Goal: Task Accomplishment & Management: Manage account settings

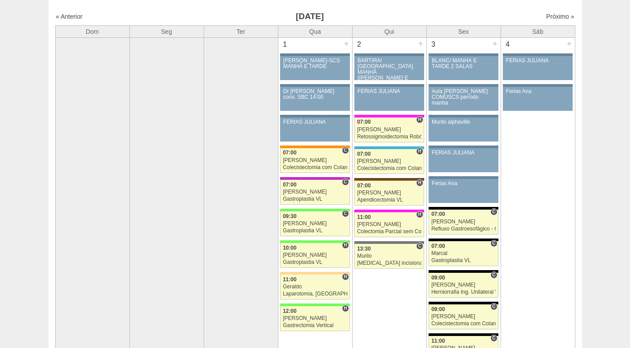
scroll to position [44, 0]
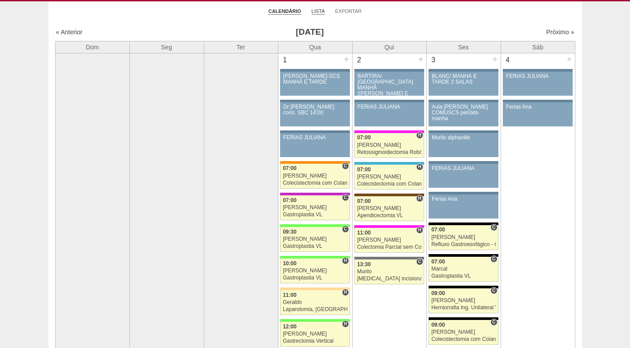
click at [320, 12] on link "Lista" at bounding box center [318, 11] width 13 height 7
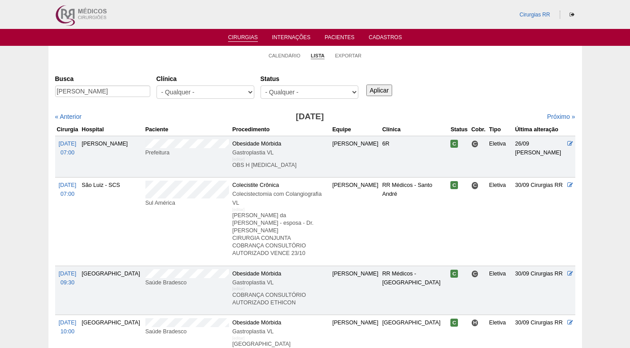
type input "Alexandre Ragucci Clemente"
click at [376, 86] on input "Aplicar" at bounding box center [379, 90] width 26 height 12
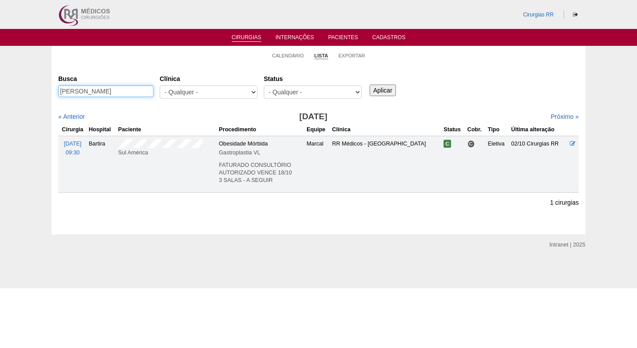
click at [150, 93] on input "Alexandre Ragucci Clemente" at bounding box center [105, 91] width 95 height 12
click at [135, 53] on ul "Calendário Lista Exportar" at bounding box center [319, 55] width 534 height 19
click at [293, 54] on link "Calendário" at bounding box center [288, 55] width 32 height 7
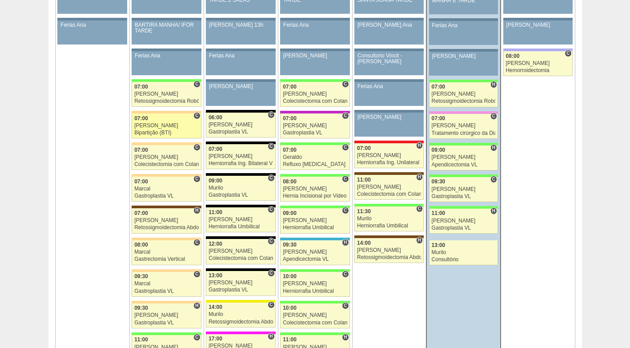
scroll to position [489, 0]
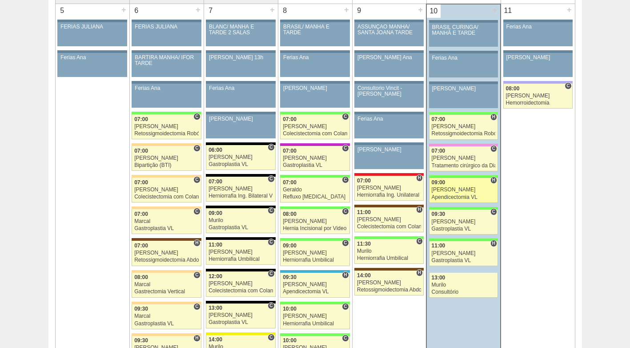
click at [459, 186] on link "89504 Nathan H 09:00 Nathan Apendicectomia VL Hospital Brasil Brasil Marcio Lop…" at bounding box center [463, 190] width 69 height 25
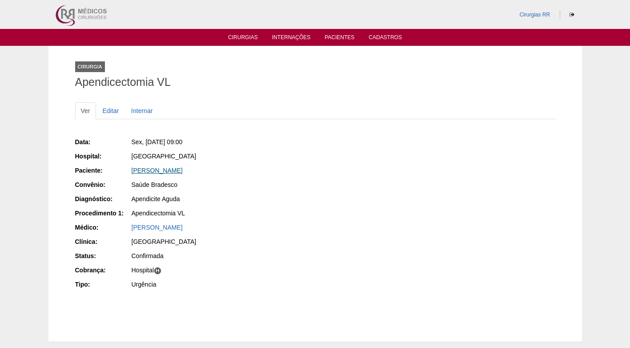
click at [180, 173] on link "[PERSON_NAME]" at bounding box center [157, 170] width 51 height 7
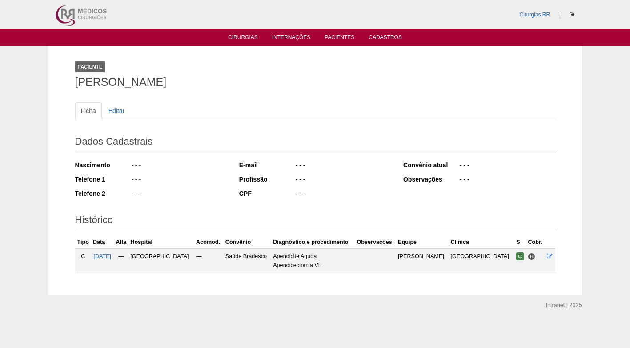
click at [180, 173] on div "Nascimento - - - Telefone 1 - - - Telefone 2 - - -" at bounding box center [151, 181] width 152 height 49
click at [304, 129] on div "Dados Cadastrais Nascimento - - - Telefone 1 - - - Telefone 2 - - - E-mail - - …" at bounding box center [315, 167] width 480 height 78
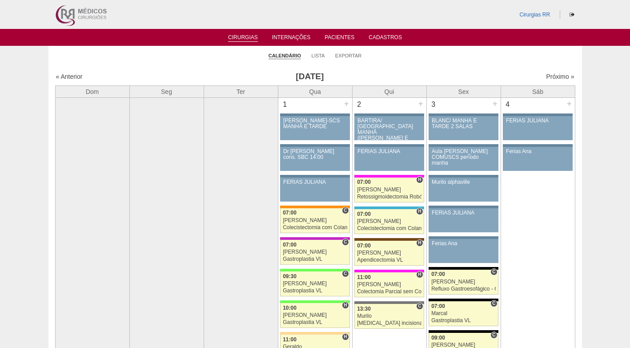
scroll to position [489, 0]
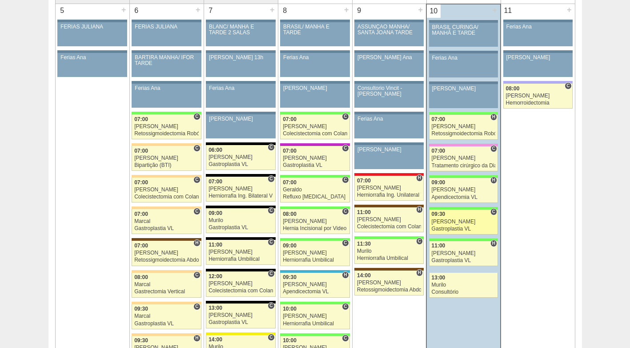
click at [467, 220] on div "[PERSON_NAME]" at bounding box center [464, 222] width 64 height 6
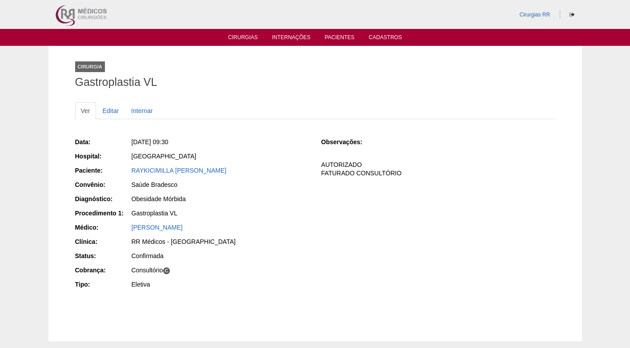
click at [284, 201] on div "Obesidade Mórbida" at bounding box center [220, 198] width 177 height 9
click at [217, 167] on link "RAYKICIMILLA [PERSON_NAME]" at bounding box center [179, 170] width 95 height 7
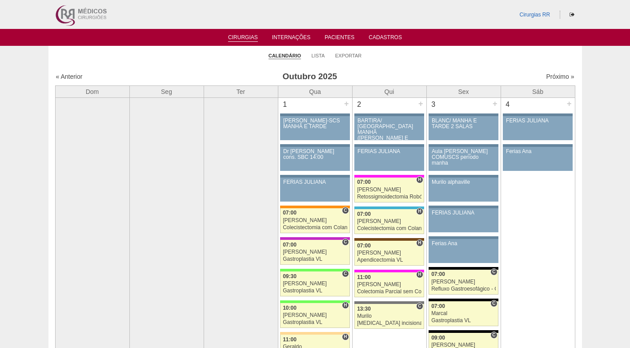
scroll to position [489, 0]
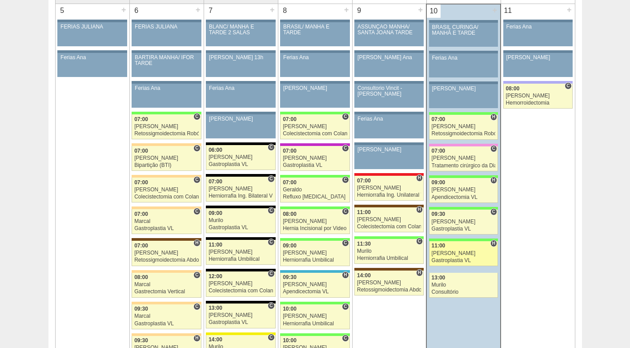
click at [442, 258] on div "Gastroplastia VL" at bounding box center [464, 261] width 64 height 6
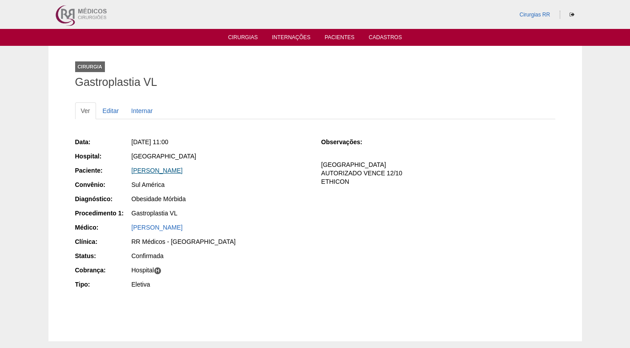
click at [173, 173] on link "GABRIELA MARIA BARREIRO" at bounding box center [157, 170] width 51 height 7
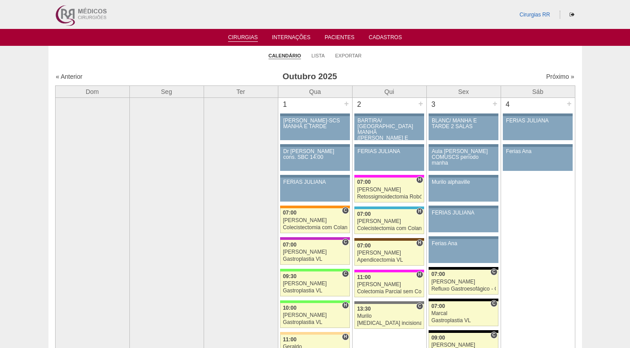
click at [322, 49] on li "Lista" at bounding box center [318, 55] width 13 height 12
click at [320, 56] on link "Lista" at bounding box center [318, 55] width 13 height 7
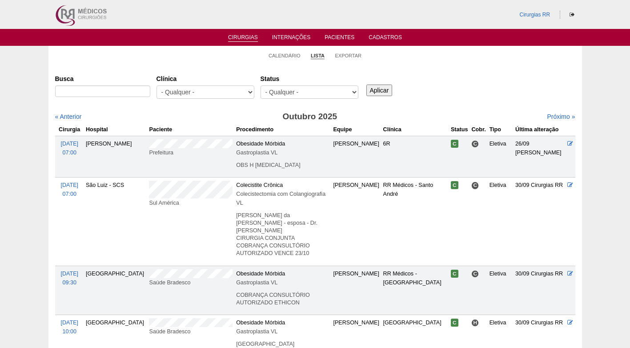
select select "resr"
click at [261, 85] on select "- Qualquer - Reservada Confirmada Suspensa Cancelada" at bounding box center [310, 91] width 98 height 13
click at [378, 86] on input "Aplicar" at bounding box center [379, 90] width 26 height 12
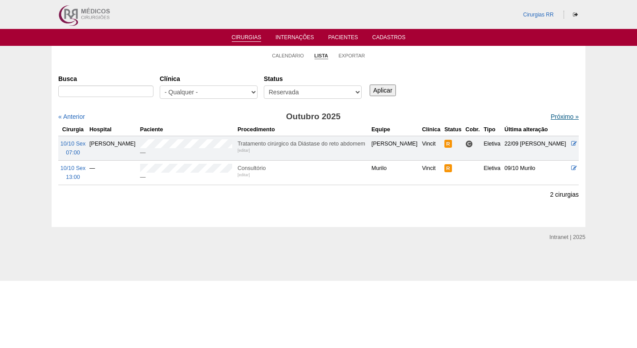
click at [558, 114] on link "Próximo »" at bounding box center [565, 116] width 28 height 7
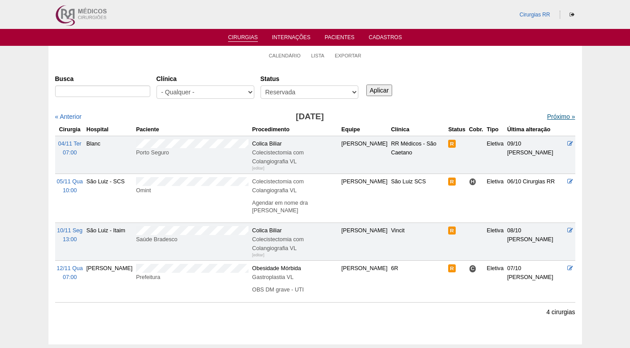
click at [552, 117] on link "Próximo »" at bounding box center [561, 116] width 28 height 7
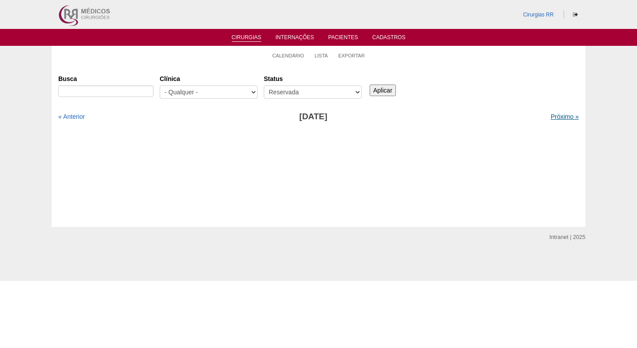
click at [556, 120] on link "Próximo »" at bounding box center [565, 116] width 28 height 7
click at [285, 56] on link "Calendário" at bounding box center [288, 55] width 32 height 7
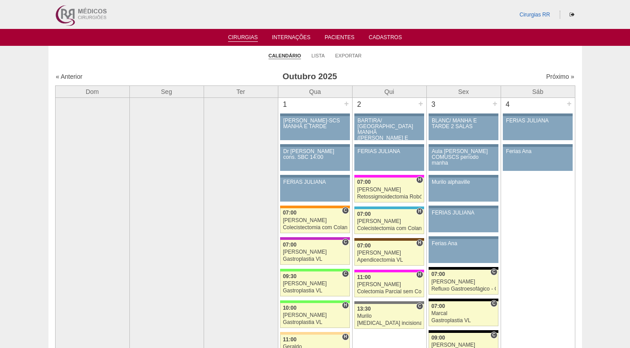
click at [470, 56] on ul "Calendário Lista Exportar" at bounding box center [315, 55] width 534 height 19
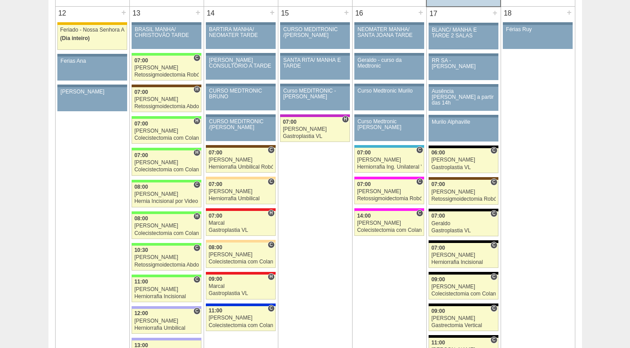
scroll to position [1023, 0]
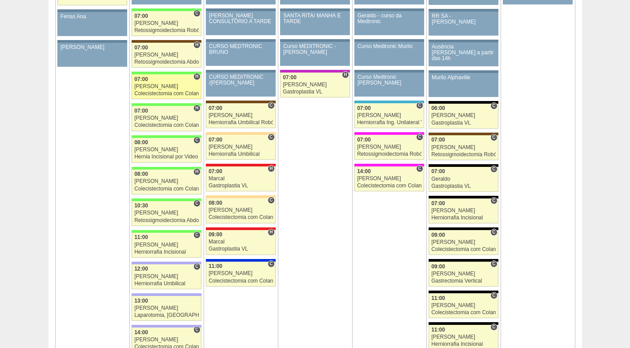
click at [160, 84] on div "[PERSON_NAME]" at bounding box center [166, 87] width 64 height 6
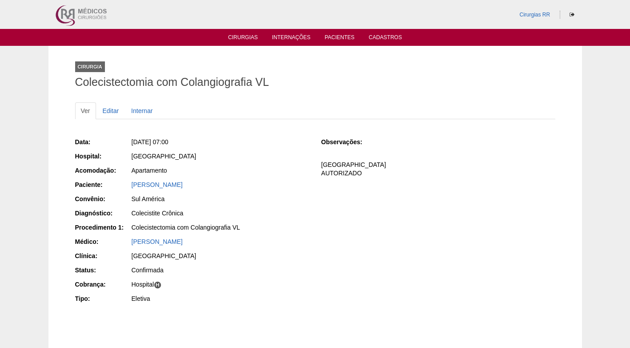
click at [256, 159] on div "[GEOGRAPHIC_DATA]" at bounding box center [220, 156] width 177 height 9
click at [263, 152] on div "[GEOGRAPHIC_DATA]" at bounding box center [220, 156] width 177 height 9
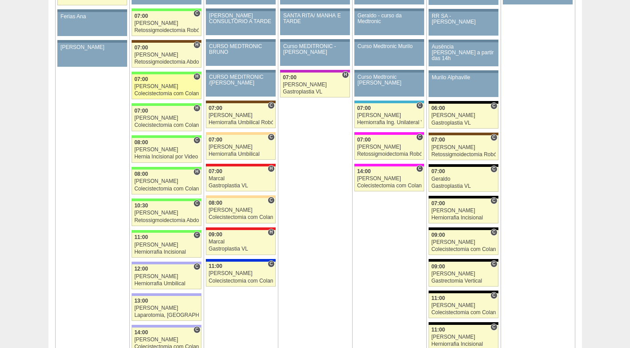
scroll to position [1023, 0]
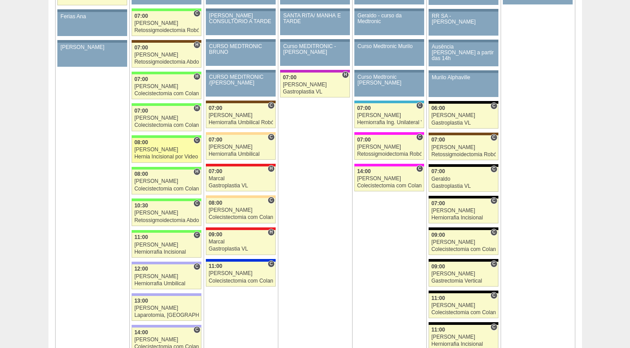
click at [172, 143] on div "08:00" at bounding box center [166, 143] width 64 height 6
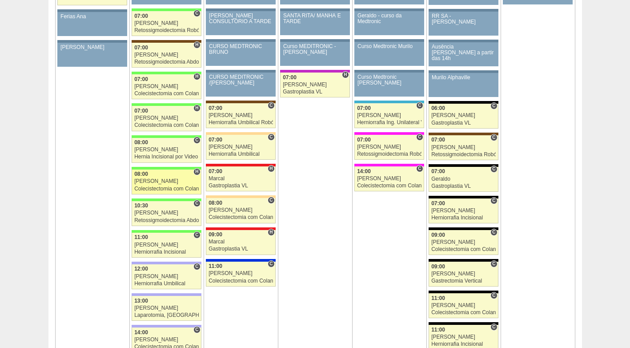
click at [167, 187] on div "Colecistectomia com Colangiografia VL" at bounding box center [166, 189] width 64 height 6
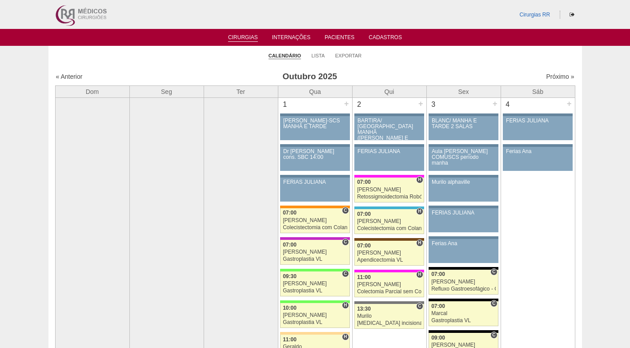
scroll to position [1023, 0]
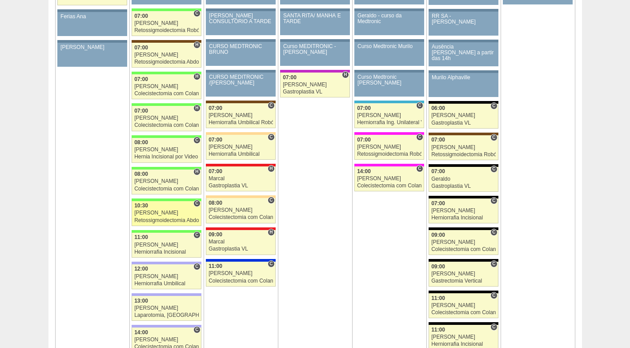
click at [171, 213] on div "Bruno" at bounding box center [166, 213] width 64 height 6
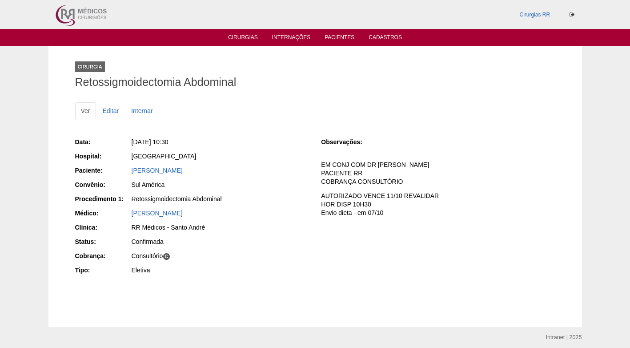
click at [171, 213] on div "[PERSON_NAME]" at bounding box center [220, 213] width 177 height 9
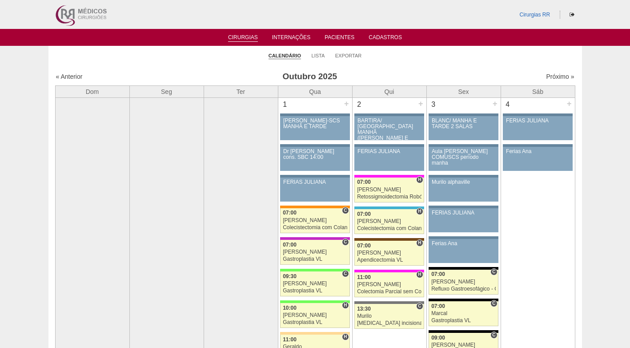
scroll to position [1023, 0]
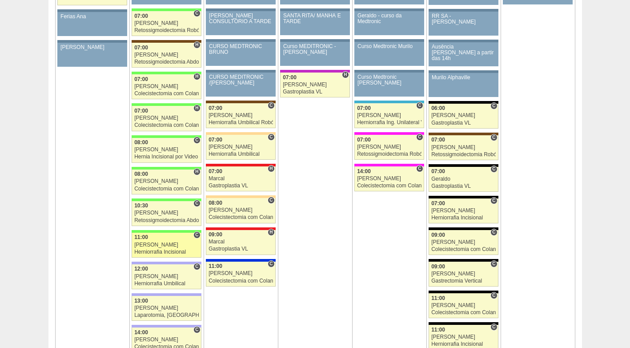
click at [168, 245] on div "[PERSON_NAME]" at bounding box center [166, 245] width 64 height 6
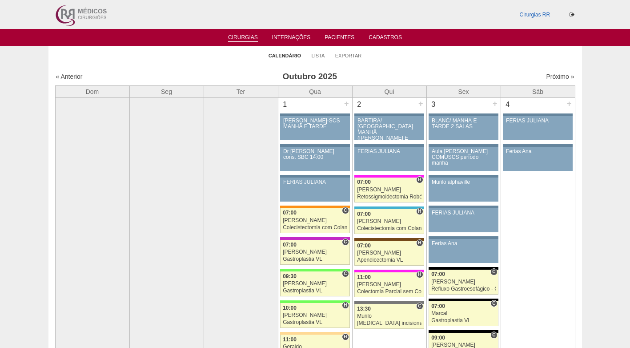
scroll to position [1023, 0]
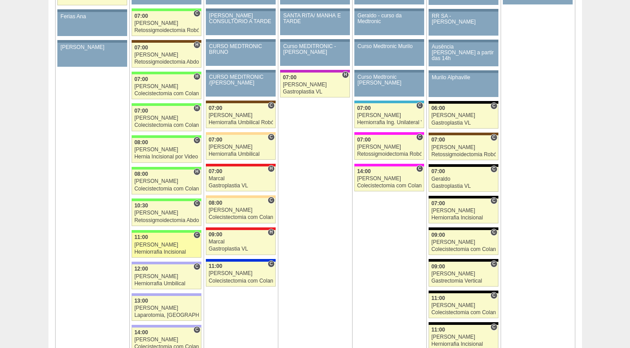
click at [179, 240] on div "11:00" at bounding box center [166, 237] width 64 height 6
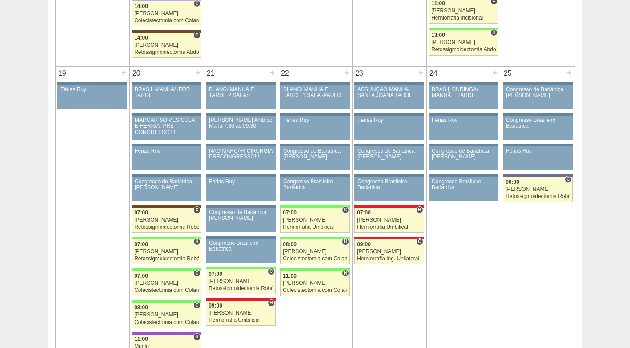
scroll to position [1334, 0]
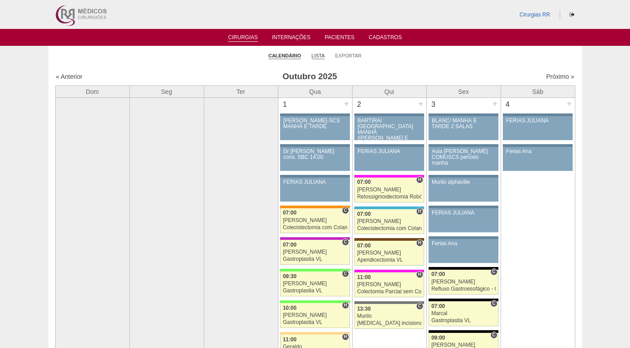
click at [315, 58] on link "Lista" at bounding box center [318, 55] width 13 height 7
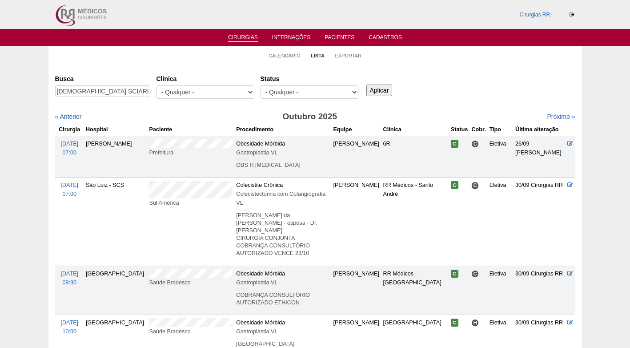
type input "[DEMOGRAPHIC_DATA] SCIARRETTA COMITRE"
click at [388, 84] on input "Aplicar" at bounding box center [379, 90] width 26 height 12
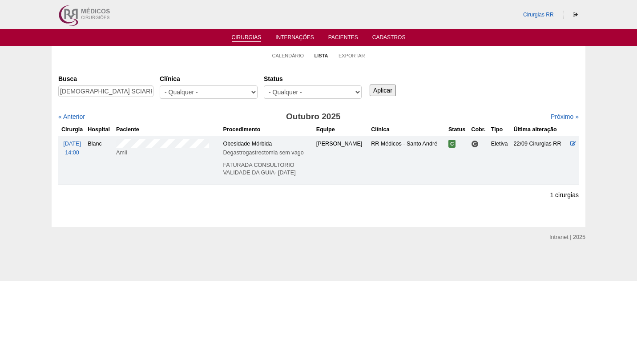
drag, startPoint x: 201, startPoint y: 63, endPoint x: 230, endPoint y: 57, distance: 29.5
click at [205, 62] on ul "Calendário Lista Exportar" at bounding box center [319, 55] width 534 height 19
click at [282, 52] on li "Calendário" at bounding box center [288, 55] width 32 height 12
click at [285, 54] on link "Calendário" at bounding box center [288, 55] width 32 height 7
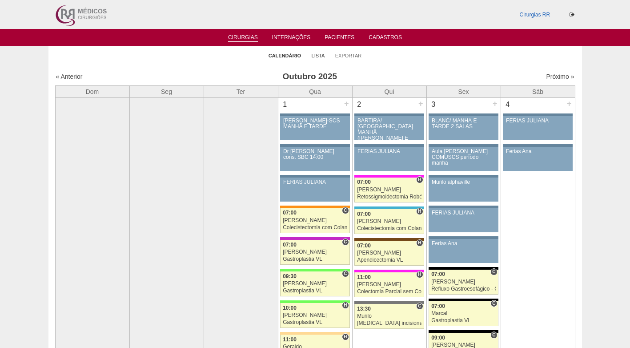
click at [320, 58] on link "Lista" at bounding box center [318, 55] width 13 height 7
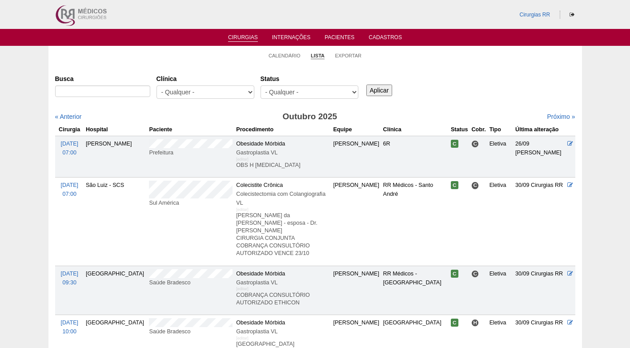
select select "resr"
click at [261, 85] on select "- Qualquer - Reservada Confirmada Suspensa Cancelada" at bounding box center [310, 91] width 98 height 13
click at [379, 90] on input "Aplicar" at bounding box center [379, 90] width 26 height 12
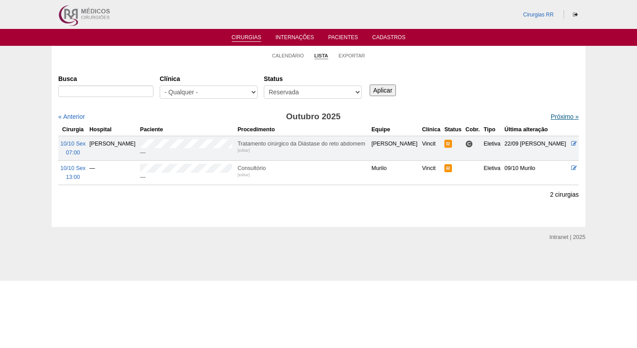
click at [564, 116] on link "Próximo »" at bounding box center [565, 116] width 28 height 7
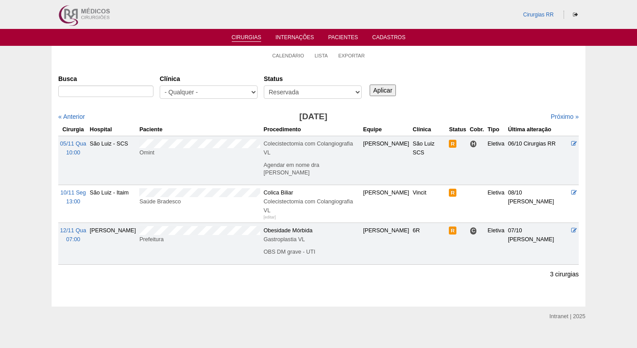
click at [441, 90] on div "Busca Clínica - Qualquer - 6R Alphaville Assunção Bartira Brasil Christovão da …" at bounding box center [318, 87] width 520 height 32
click at [555, 116] on link "Próximo »" at bounding box center [565, 116] width 28 height 7
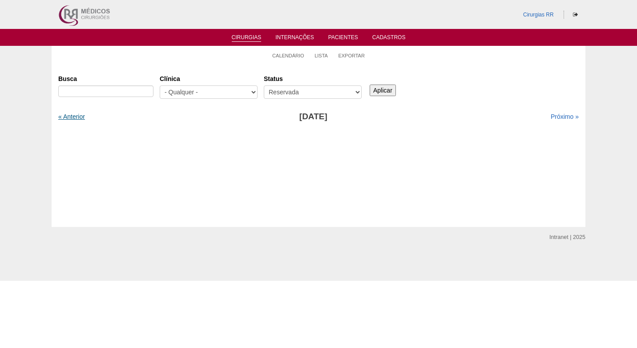
click at [69, 120] on link "« Anterior" at bounding box center [71, 116] width 27 height 7
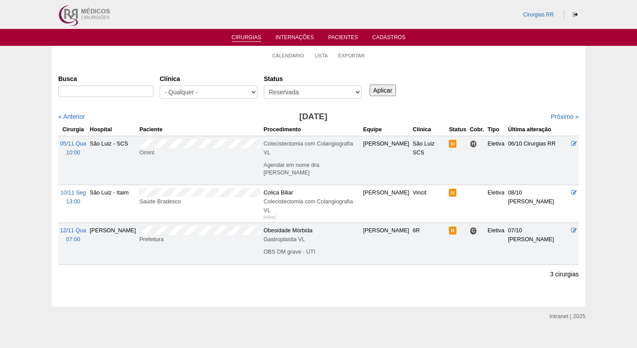
drag, startPoint x: 492, startPoint y: 103, endPoint x: 481, endPoint y: 105, distance: 11.3
click at [491, 104] on div "Busca [GEOGRAPHIC_DATA] - Qualquer - 6R Alphaville Assunção Bartira Brasil Chri…" at bounding box center [318, 167] width 520 height 193
click at [292, 54] on link "Calendário" at bounding box center [288, 55] width 32 height 7
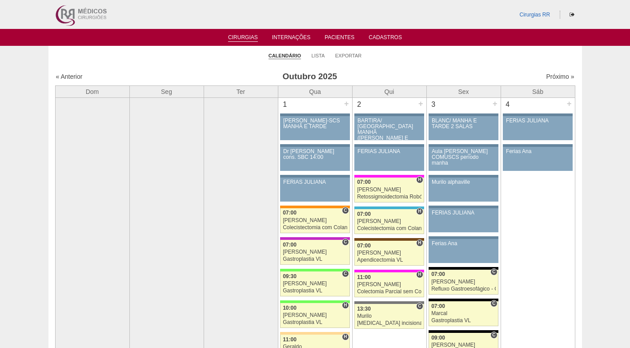
click at [313, 56] on link "Lista" at bounding box center [318, 55] width 13 height 7
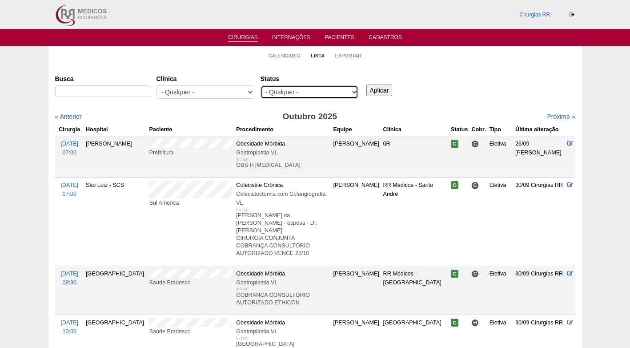
click at [306, 89] on select "- Qualquer - Reservada Confirmada Suspensa Cancelada" at bounding box center [310, 91] width 98 height 13
select select "resr"
click at [261, 85] on select "- Qualquer - Reservada Confirmada Suspensa Cancelada" at bounding box center [310, 91] width 98 height 13
click at [373, 93] on input "Aplicar" at bounding box center [379, 90] width 26 height 12
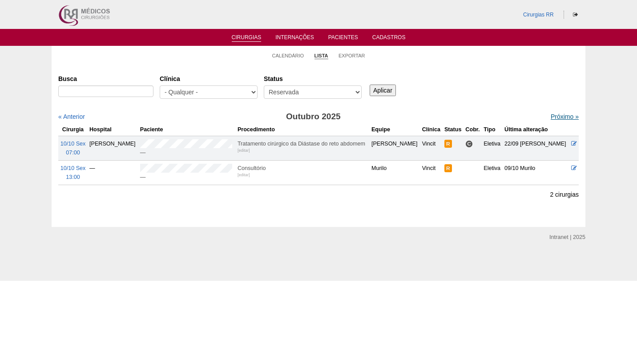
click at [559, 117] on link "Próximo »" at bounding box center [565, 116] width 28 height 7
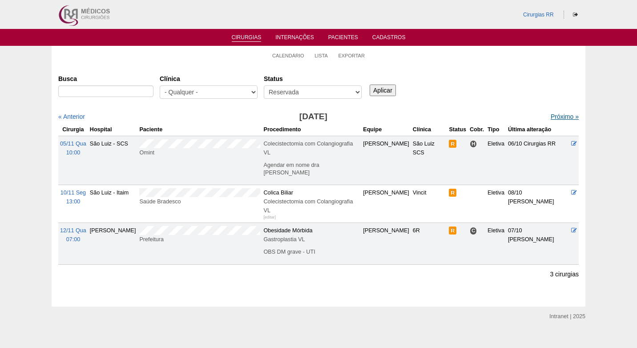
click at [555, 118] on link "Próximo »" at bounding box center [565, 116] width 28 height 7
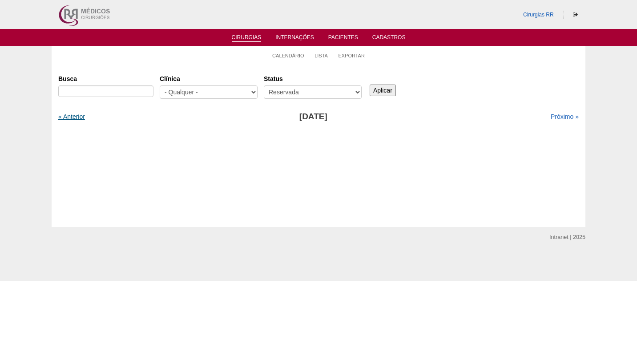
click at [76, 116] on link "« Anterior" at bounding box center [71, 116] width 27 height 7
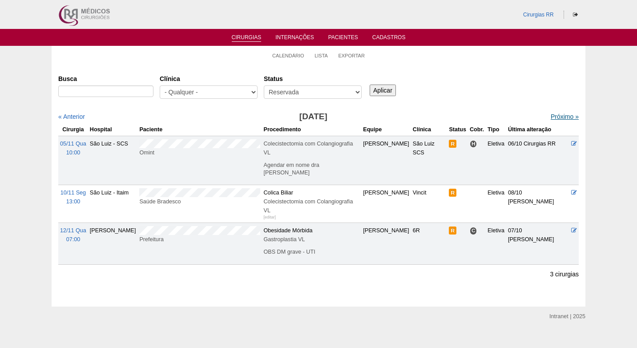
click at [551, 116] on link "Próximo »" at bounding box center [565, 116] width 28 height 7
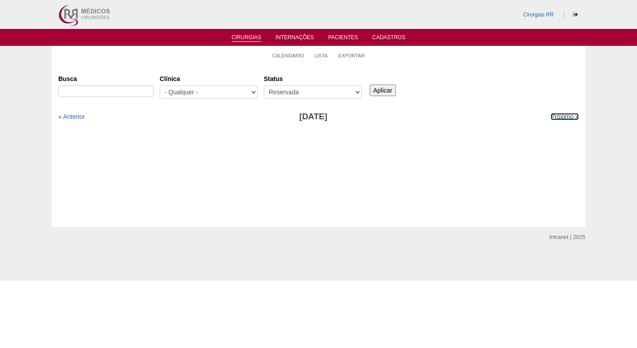
click at [551, 116] on link "Próximo »" at bounding box center [565, 116] width 28 height 7
click at [348, 91] on select "- Qualquer - Reservada Confirmada Suspensa Cancelada" at bounding box center [313, 91] width 98 height 13
select select "All"
click at [264, 85] on select "- Qualquer - Reservada Confirmada Suspensa Cancelada" at bounding box center [313, 91] width 98 height 13
click at [274, 52] on link "Calendário" at bounding box center [288, 55] width 32 height 7
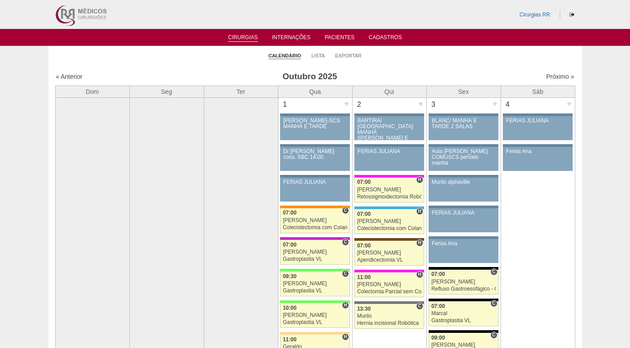
drag, startPoint x: 403, startPoint y: 74, endPoint x: 397, endPoint y: 70, distance: 7.3
click at [401, 71] on h3 "Outubro 2025" at bounding box center [309, 76] width 259 height 13
click at [315, 53] on link "Lista" at bounding box center [318, 55] width 13 height 7
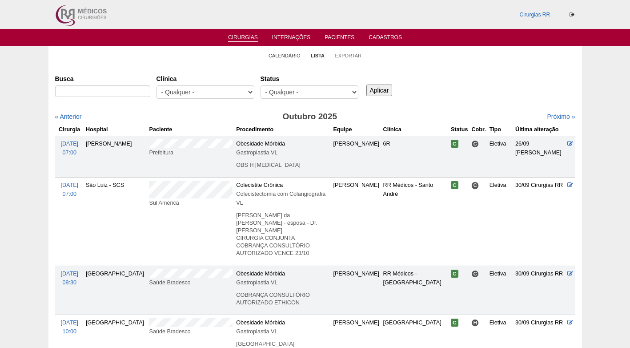
click at [294, 53] on link "Calendário" at bounding box center [285, 55] width 32 height 7
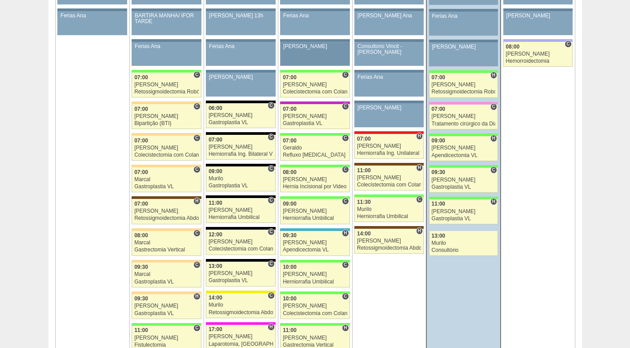
scroll to position [489, 0]
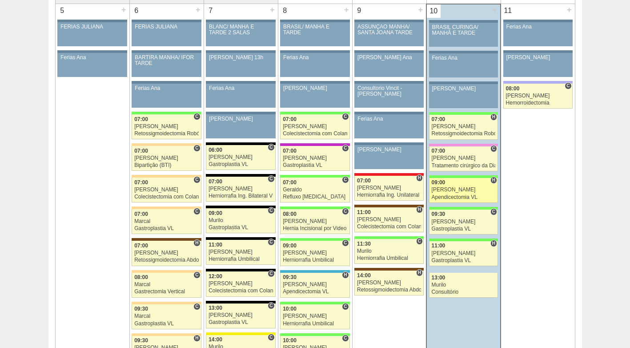
click at [457, 189] on div "[PERSON_NAME]" at bounding box center [464, 190] width 64 height 6
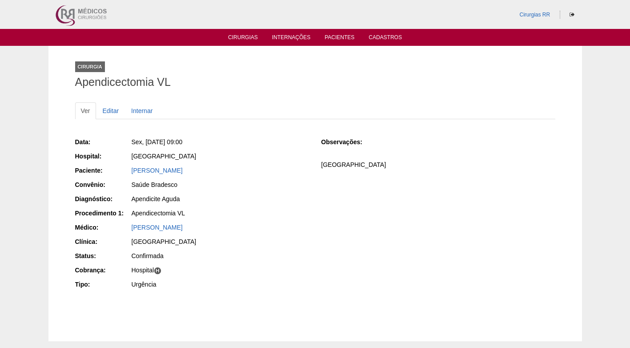
click at [236, 166] on div "[PERSON_NAME]" at bounding box center [220, 170] width 177 height 9
click at [166, 173] on link "[PERSON_NAME]" at bounding box center [157, 170] width 51 height 7
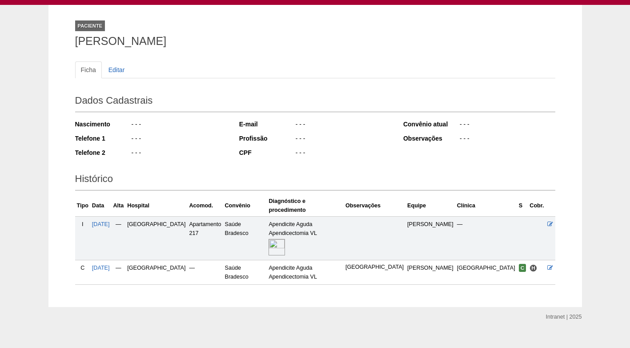
scroll to position [44, 0]
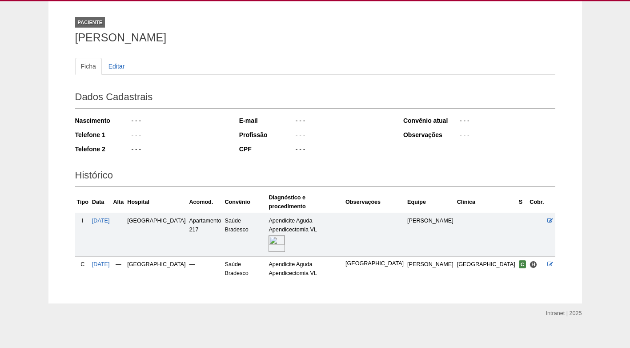
click at [285, 235] on img at bounding box center [277, 243] width 16 height 16
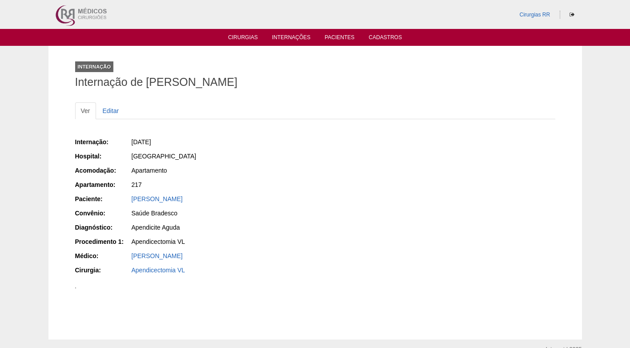
click at [285, 186] on div "217" at bounding box center [220, 184] width 177 height 9
click at [249, 32] on ul "Cirurgias Internações Pacientes Cadastros" at bounding box center [315, 37] width 630 height 17
click at [241, 41] on link "Cirurgias" at bounding box center [243, 38] width 30 height 8
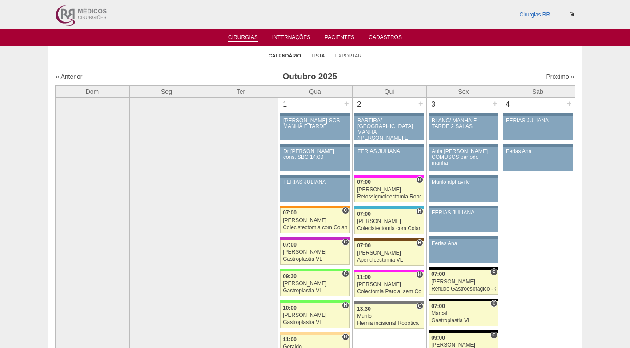
click at [318, 54] on link "Lista" at bounding box center [318, 55] width 13 height 7
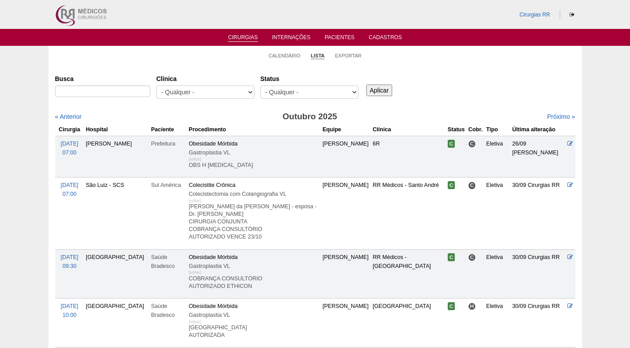
click at [123, 92] on input "Busca" at bounding box center [102, 91] width 95 height 12
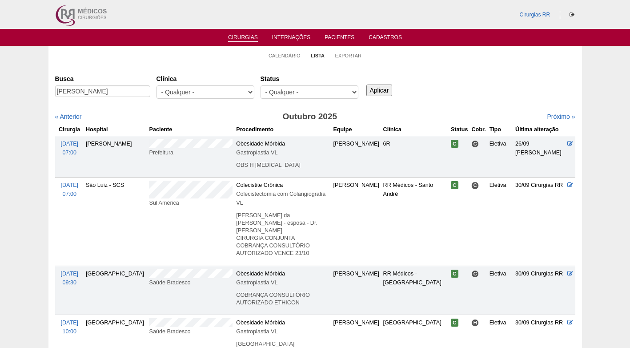
type input "[PERSON_NAME]"
click at [366, 84] on input "Aplicar" at bounding box center [379, 90] width 26 height 12
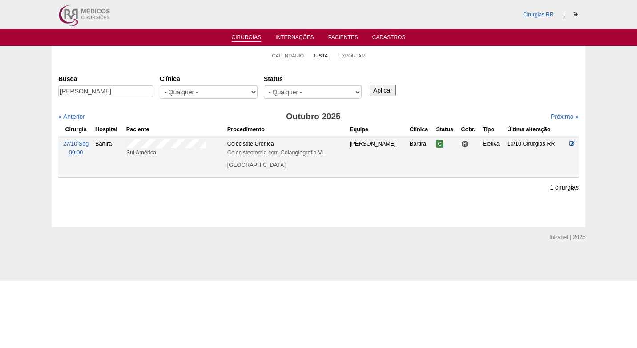
click at [191, 111] on div "Busca sheyla Clínica - Qualquer - 6R Alphaville Assunção Bartira Brasil Christo…" at bounding box center [318, 124] width 520 height 106
click at [274, 54] on link "Calendário" at bounding box center [288, 55] width 32 height 7
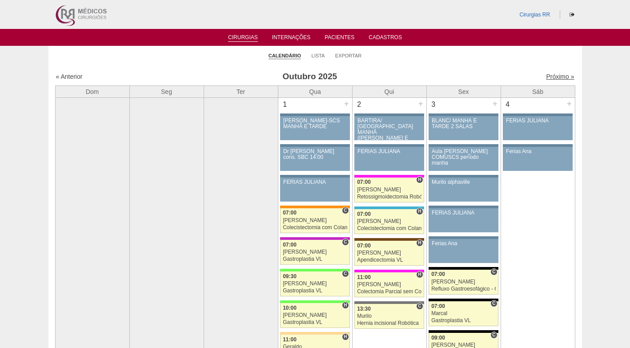
click at [548, 76] on link "Próximo »" at bounding box center [560, 76] width 28 height 7
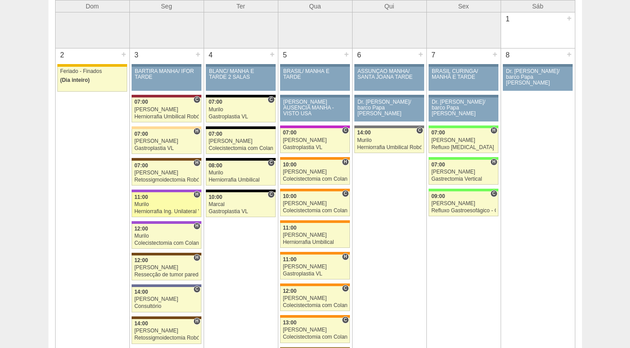
scroll to position [89, 0]
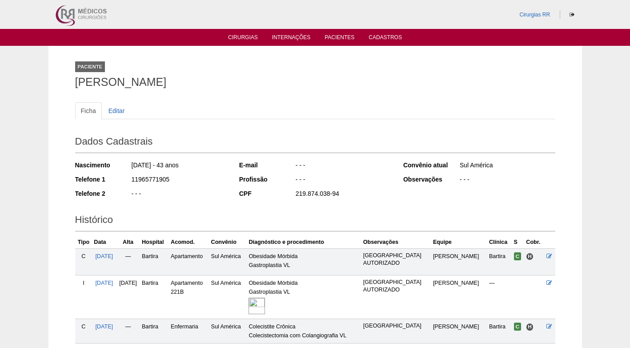
drag, startPoint x: 176, startPoint y: 177, endPoint x: 116, endPoint y: 181, distance: 59.8
click at [116, 181] on div "Telefone 1 11965771905" at bounding box center [151, 180] width 152 height 11
copy div "11965771905"
drag, startPoint x: 198, startPoint y: 84, endPoint x: 73, endPoint y: 88, distance: 125.5
click at [73, 88] on div "Paciente SHEYLA DOS SANTOS Ficha Editar Dados Cadastrais Nascimento 08/06/1982 …" at bounding box center [315, 206] width 494 height 320
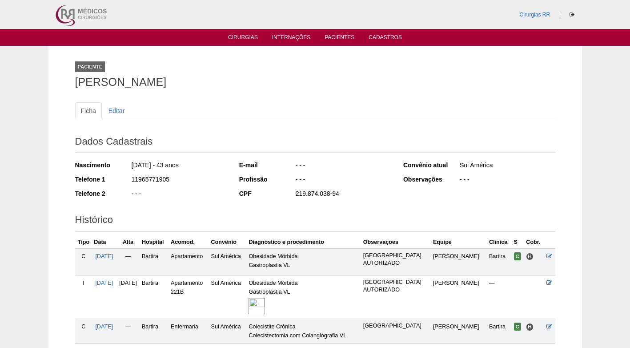
copy h1 "SHEYLA DOS SANTOS"
click at [213, 104] on ul "Ficha Editar" at bounding box center [315, 110] width 480 height 17
click at [211, 66] on div "Paciente SHEYLA DOS SANTOS" at bounding box center [315, 72] width 480 height 41
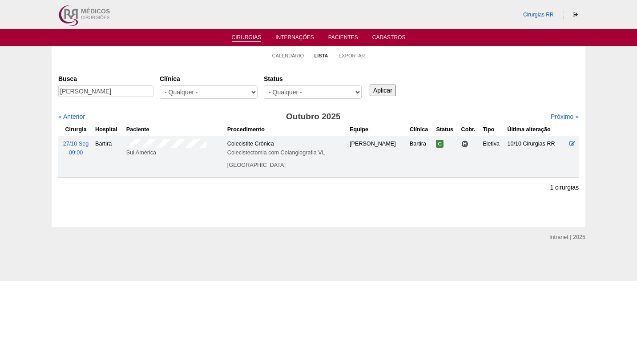
click at [176, 72] on div "Clínica - Qualquer - 6R Alphaville Assunção Bartira Brasil Christovão da Gama C…" at bounding box center [212, 87] width 104 height 32
click at [203, 66] on div "Cirurgias [GEOGRAPHIC_DATA] [PERSON_NAME] [GEOGRAPHIC_DATA] - Qualquer - 6R Alp…" at bounding box center [319, 145] width 534 height 162
click at [165, 138] on td "Sul América" at bounding box center [175, 156] width 101 height 41
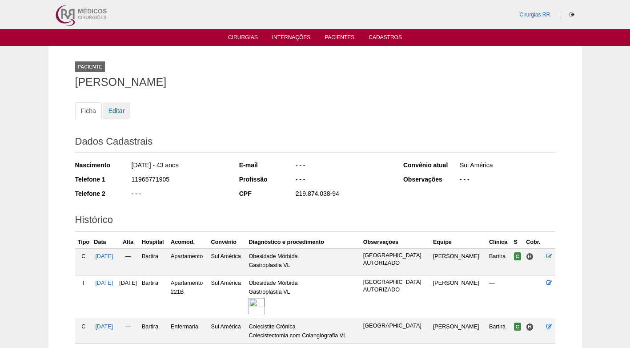
click at [113, 111] on link "Editar" at bounding box center [117, 110] width 28 height 17
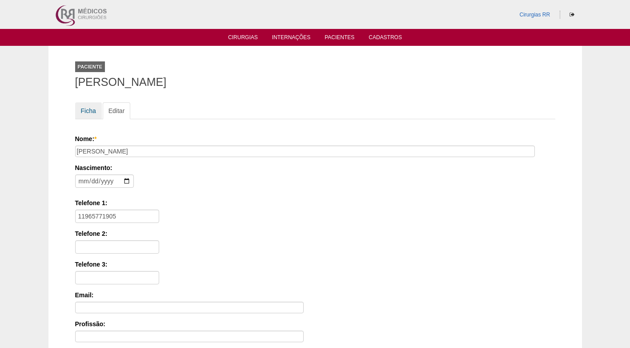
click at [94, 107] on link "Ficha" at bounding box center [88, 110] width 27 height 17
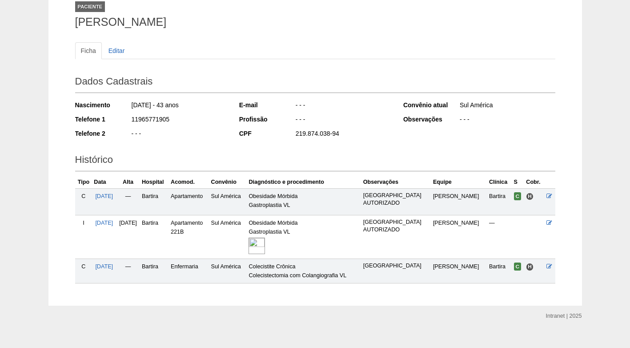
scroll to position [72, 0]
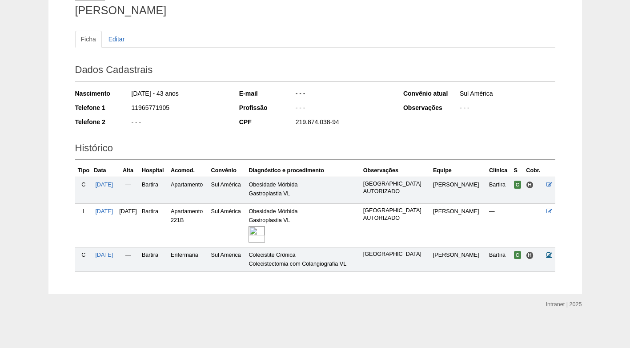
click at [551, 254] on icon at bounding box center [550, 255] width 6 height 6
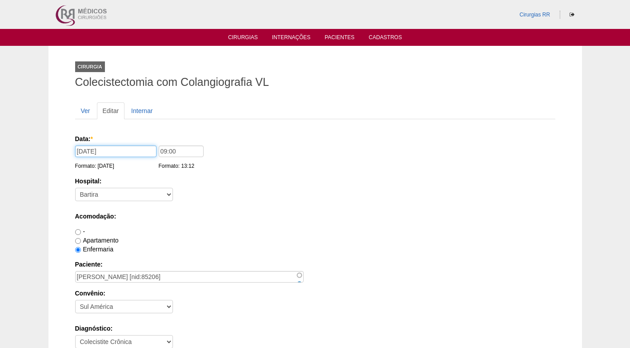
click at [127, 156] on input "27/10/2025" at bounding box center [115, 151] width 81 height 12
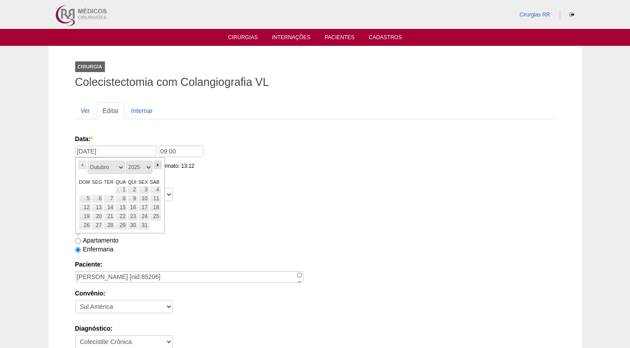
click at [157, 165] on link "»" at bounding box center [158, 165] width 8 height 8
click at [98, 201] on link "3" at bounding box center [98, 198] width 12 height 9
type input "03/11/2025"
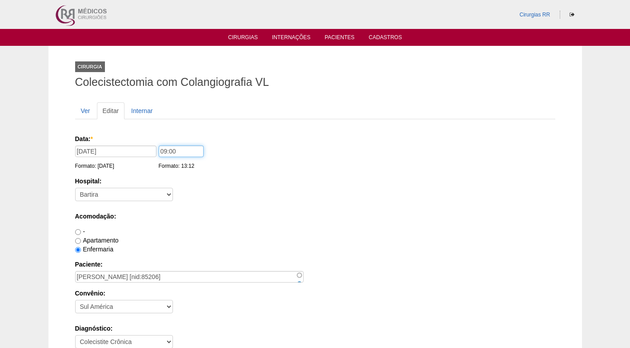
click at [174, 153] on input "09:00" at bounding box center [181, 151] width 45 height 12
click at [165, 152] on input "09:00" at bounding box center [181, 151] width 45 height 12
type input "07:00"
click at [247, 192] on div "Hospital: - Nenhum - 9 de Julho Albert Einstein Alvorada América Assunção Barti…" at bounding box center [315, 191] width 480 height 29
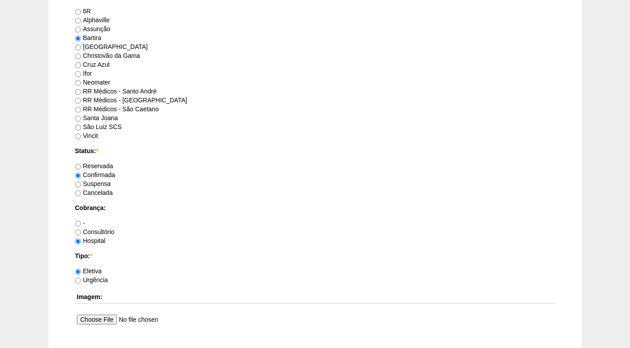
scroll to position [756, 0]
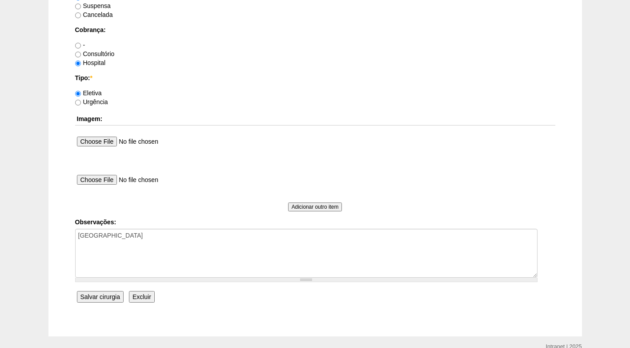
click at [103, 298] on input "Salvar cirurgia" at bounding box center [100, 297] width 47 height 12
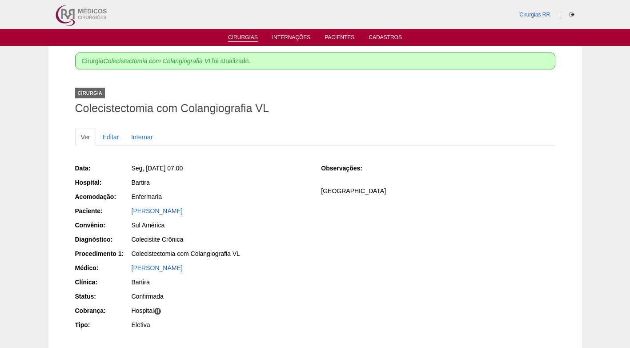
click at [247, 38] on link "Cirurgias" at bounding box center [243, 38] width 30 height 8
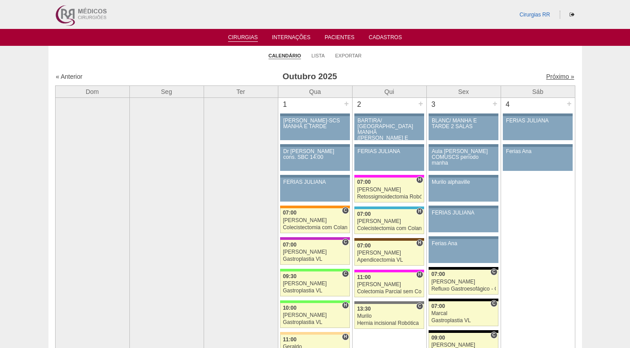
click at [551, 76] on link "Próximo »" at bounding box center [560, 76] width 28 height 7
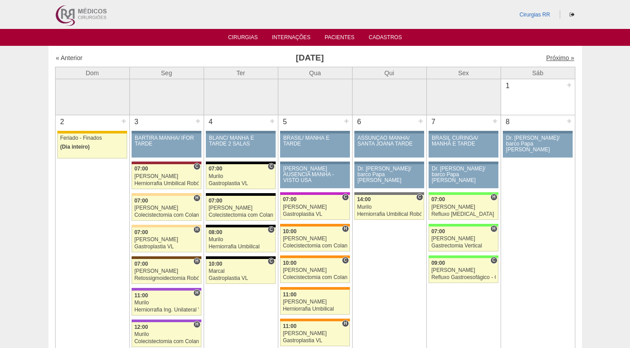
click at [548, 57] on link "Próximo »" at bounding box center [560, 57] width 28 height 7
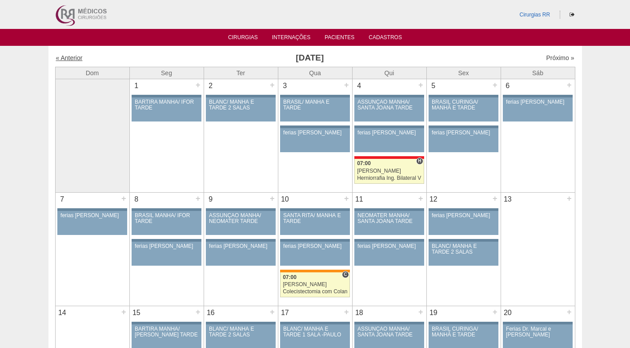
click at [73, 57] on link "« Anterior" at bounding box center [69, 57] width 27 height 7
